Goal: Transaction & Acquisition: Purchase product/service

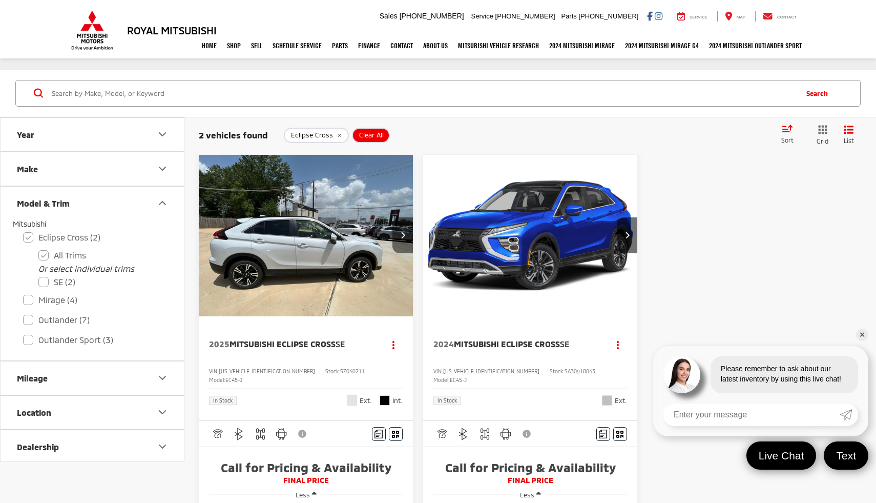
click at [407, 241] on button "Next image" at bounding box center [402, 235] width 20 height 36
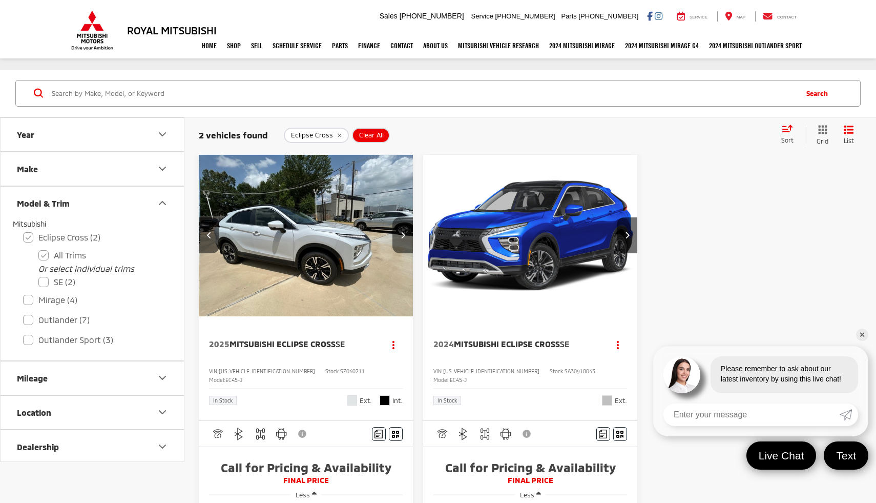
scroll to position [0, 216]
click at [407, 241] on button "Next image" at bounding box center [402, 235] width 20 height 36
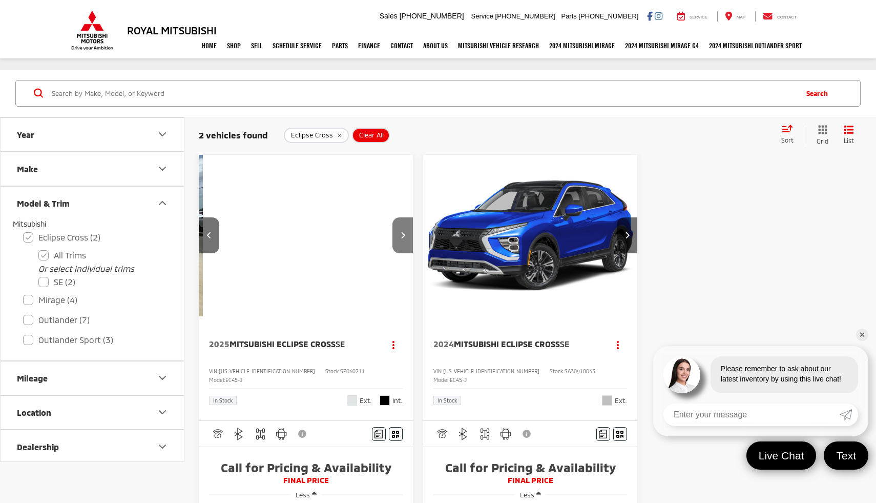
scroll to position [0, 431]
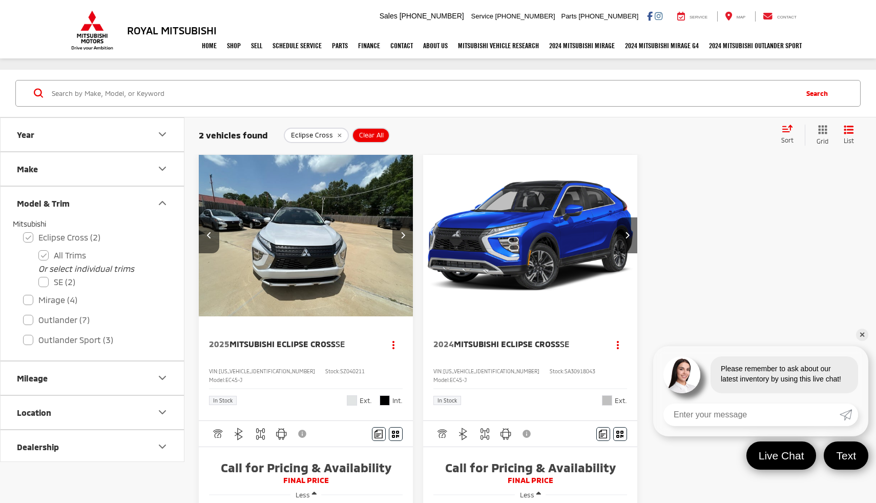
click at [407, 241] on button "Next image" at bounding box center [402, 235] width 20 height 36
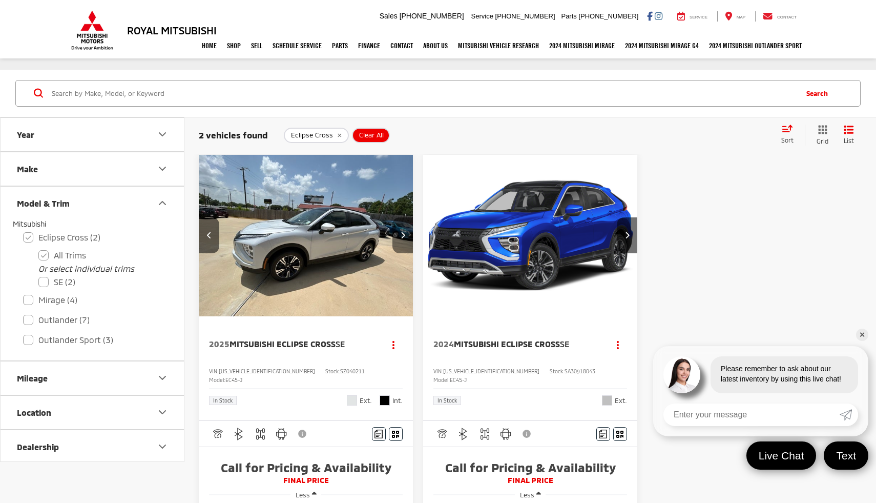
click at [407, 241] on button "Next image" at bounding box center [402, 235] width 20 height 36
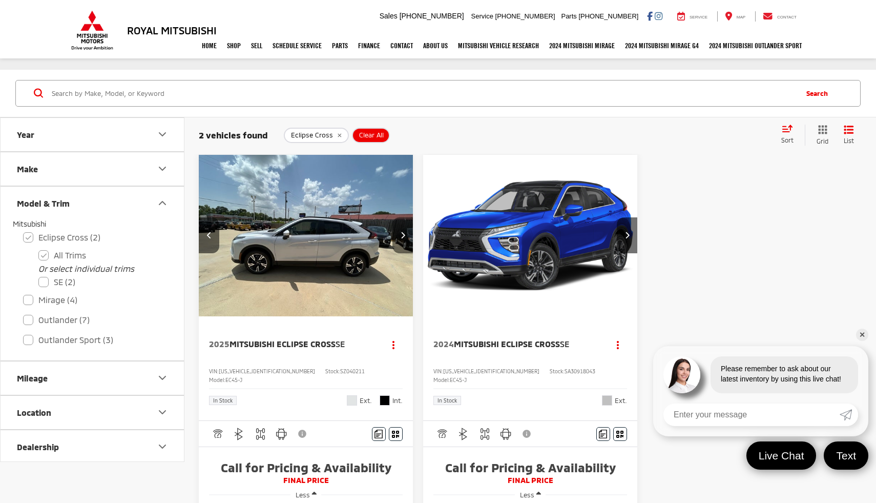
click at [407, 241] on button "Next image" at bounding box center [402, 235] width 20 height 36
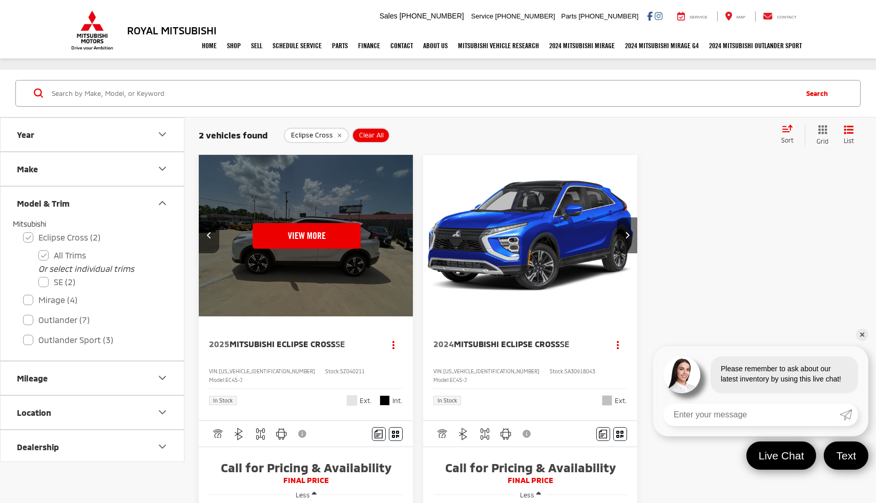
scroll to position [0, 1078]
click at [407, 241] on div "View More" at bounding box center [306, 236] width 216 height 162
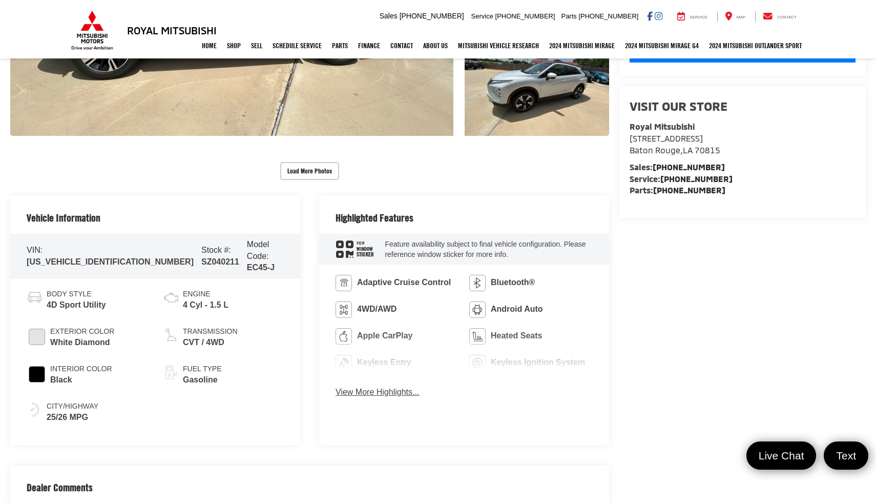
scroll to position [346, 0]
